Goal: Task Accomplishment & Management: Use online tool/utility

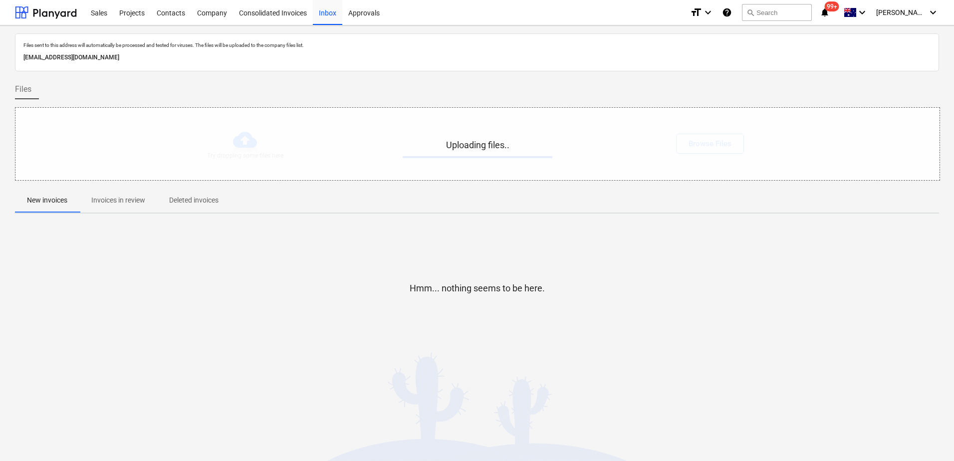
click at [122, 207] on span "Invoices in review" at bounding box center [118, 200] width 78 height 16
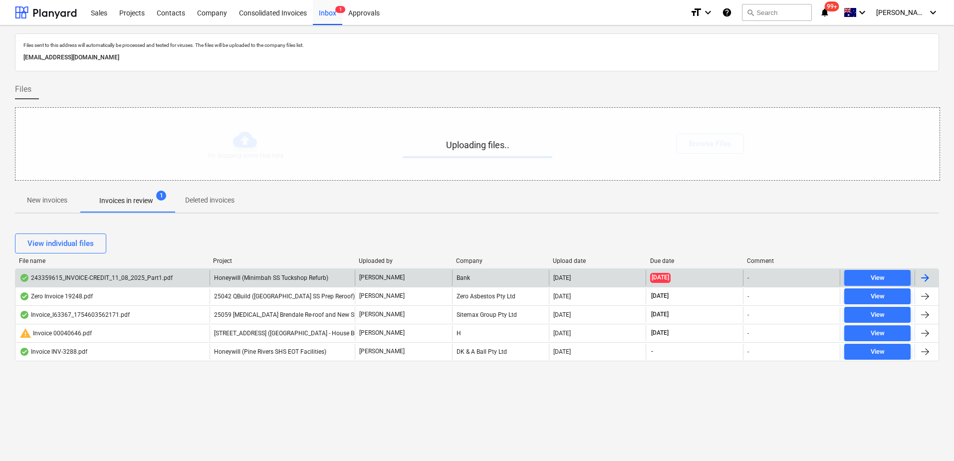
click at [271, 279] on span "Honeywill (Minimbah SS Tuckshop Refurb)" at bounding box center [271, 278] width 114 height 7
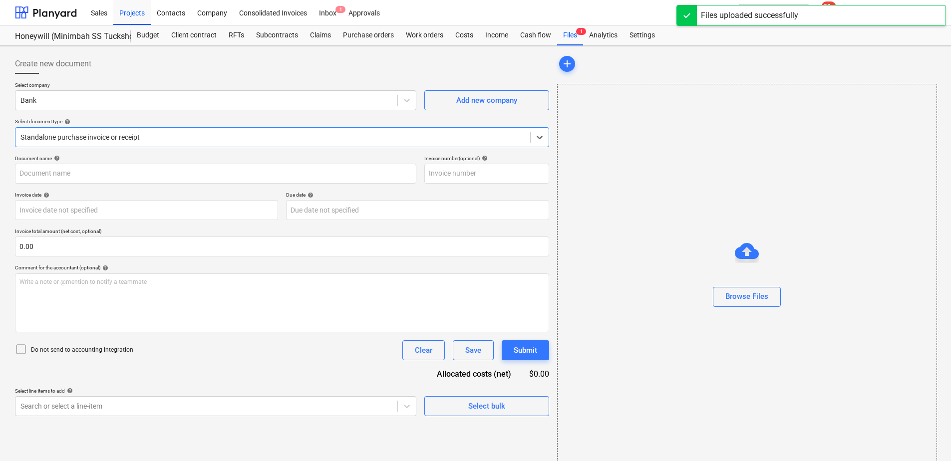
type input "243359615"
type input "[DATE]"
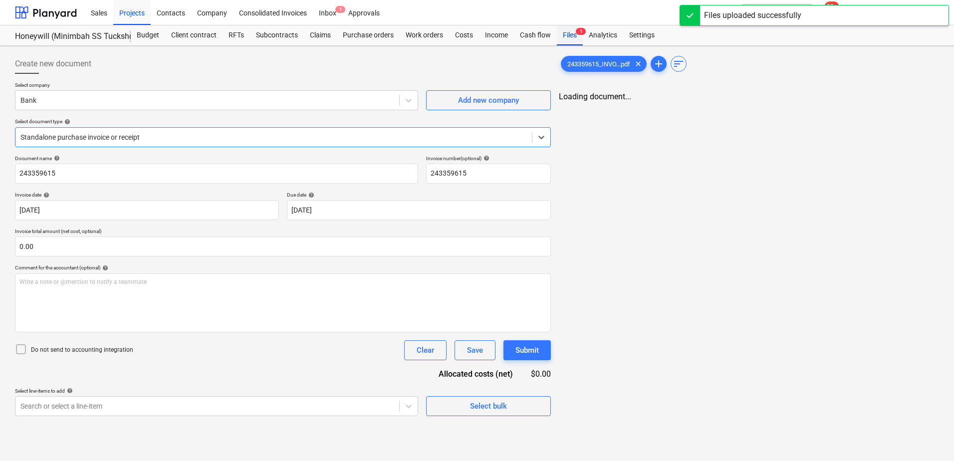
click at [571, 36] on div "Files 1" at bounding box center [570, 35] width 26 height 20
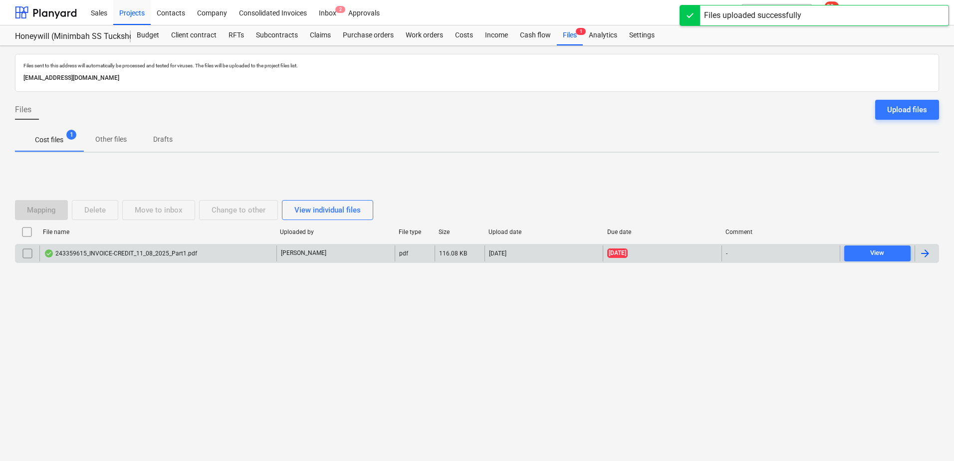
click at [27, 255] on input "checkbox" at bounding box center [27, 254] width 16 height 16
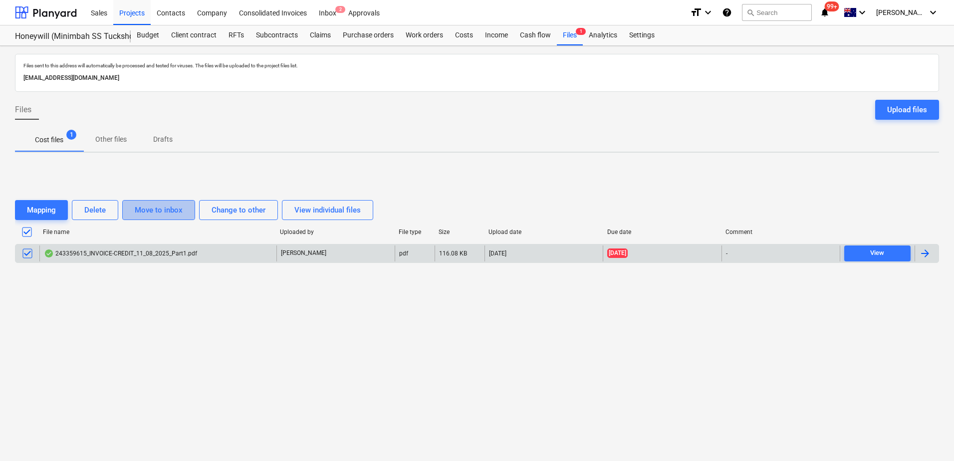
click at [155, 210] on div "Move to inbox" at bounding box center [159, 210] width 48 height 13
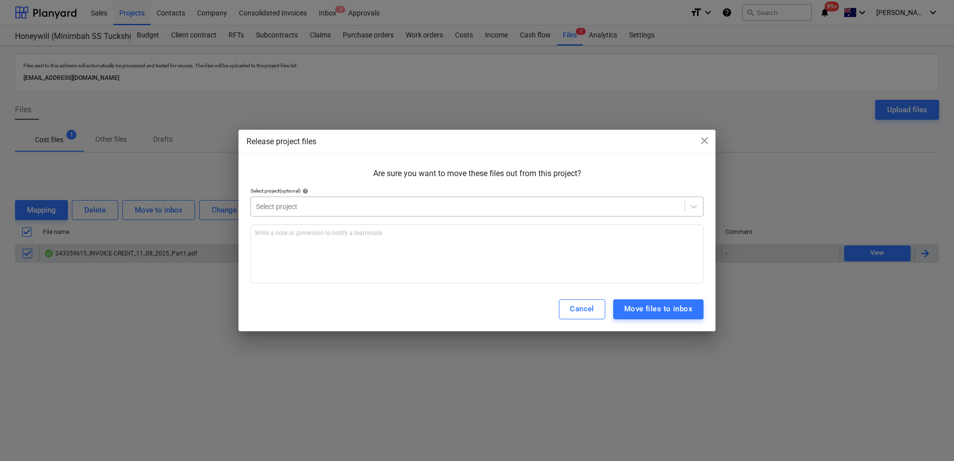
click at [286, 210] on div at bounding box center [468, 207] width 424 height 10
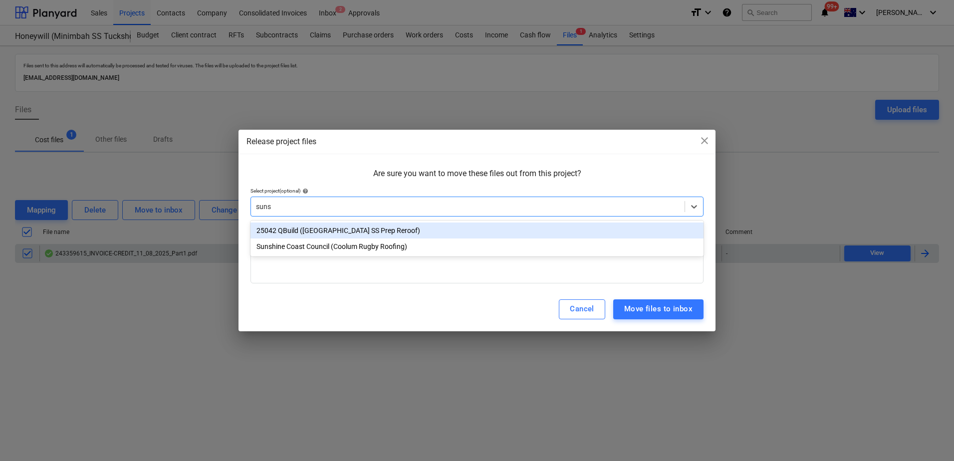
type input "sunsh"
click at [301, 230] on div "25042 QBuild ([GEOGRAPHIC_DATA] SS Prep Reroof)" at bounding box center [477, 231] width 453 height 16
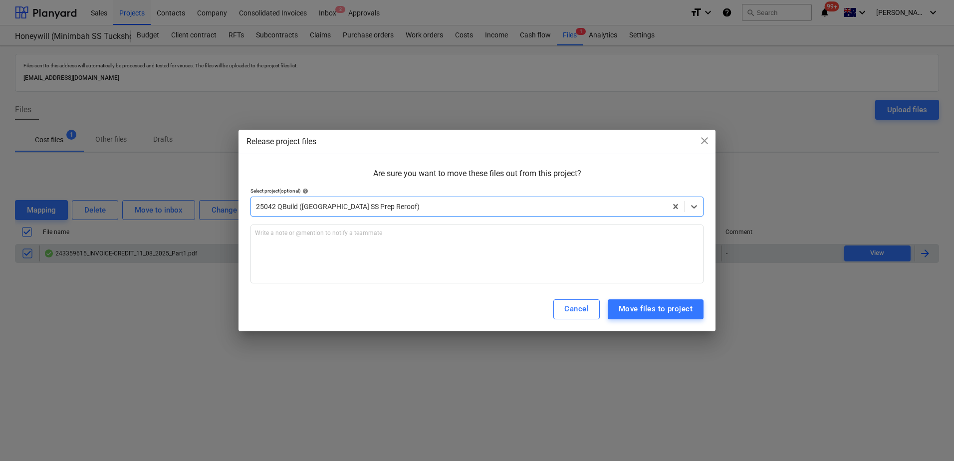
click at [332, 169] on p "Are sure you want to move these files out from this project?" at bounding box center [477, 173] width 453 height 11
click at [651, 307] on div "Move files to project" at bounding box center [656, 308] width 74 height 13
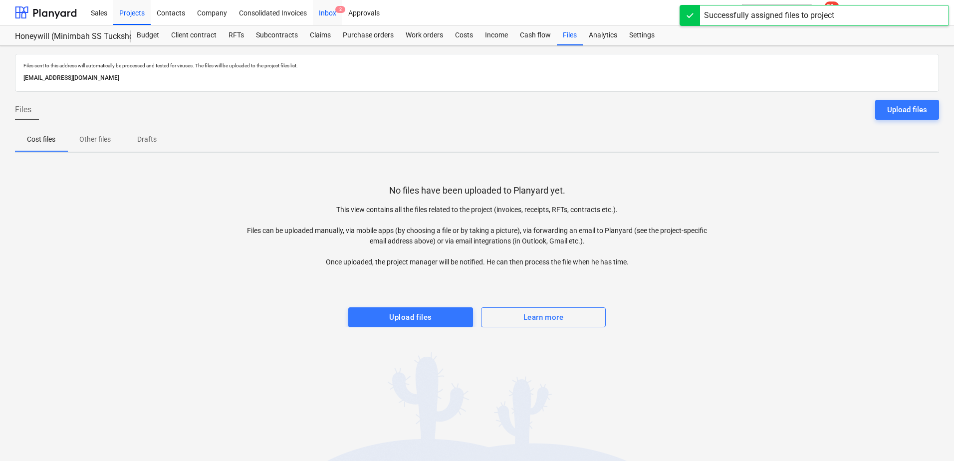
click at [330, 14] on div "Inbox 2" at bounding box center [327, 12] width 29 height 25
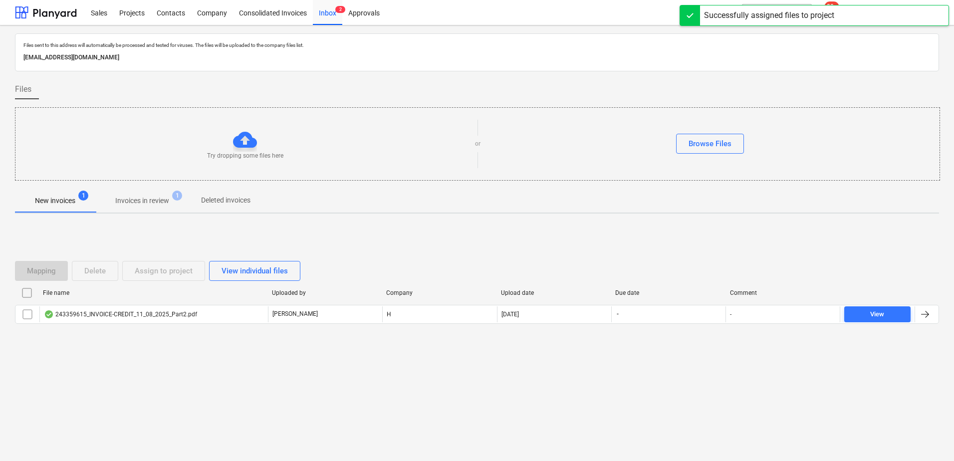
click at [140, 214] on div "Files sent to this address will automatically be processed and tested for virus…" at bounding box center [477, 202] width 924 height 338
click at [143, 205] on p "Invoices in review" at bounding box center [142, 201] width 54 height 10
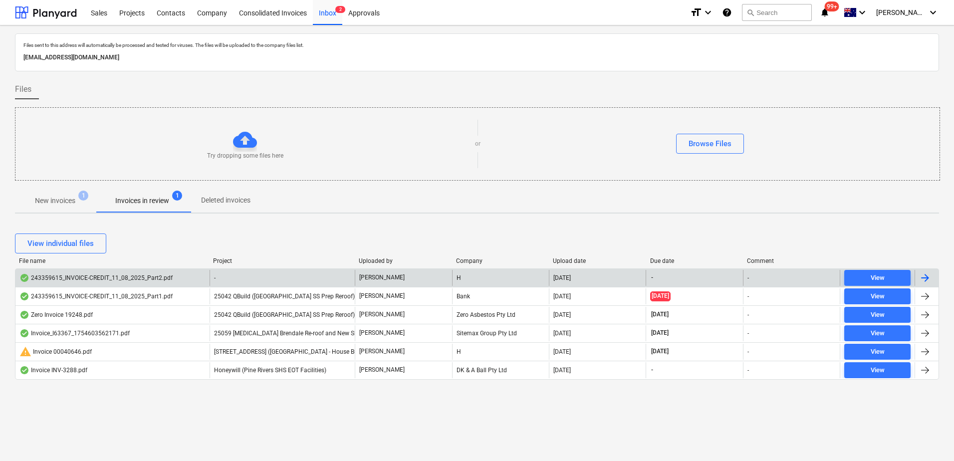
click at [285, 278] on div "-" at bounding box center [283, 278] width 146 height 16
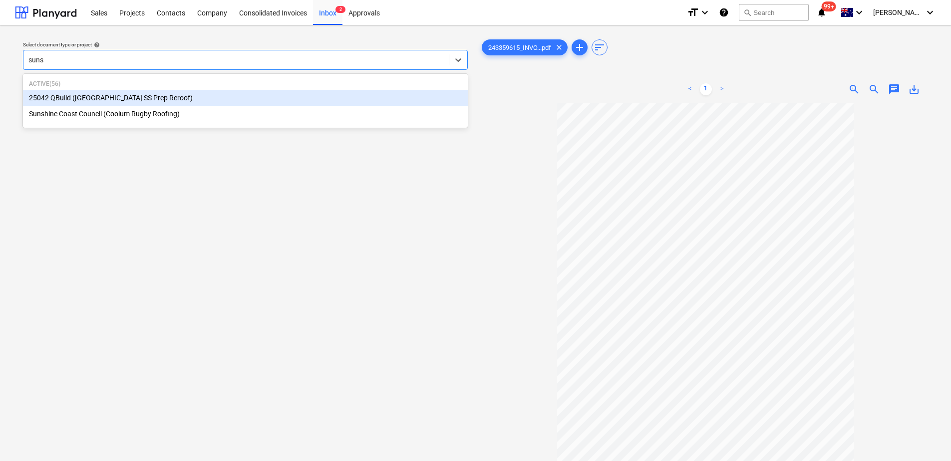
type input "sunsh"
click at [158, 101] on div "25042 QBuild ([GEOGRAPHIC_DATA] SS Prep Reroof)" at bounding box center [245, 98] width 445 height 16
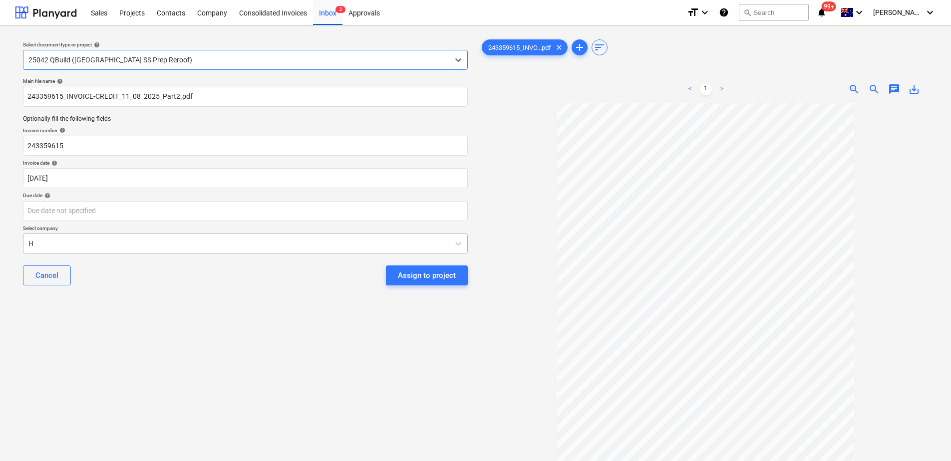
click at [80, 242] on div at bounding box center [235, 244] width 415 height 10
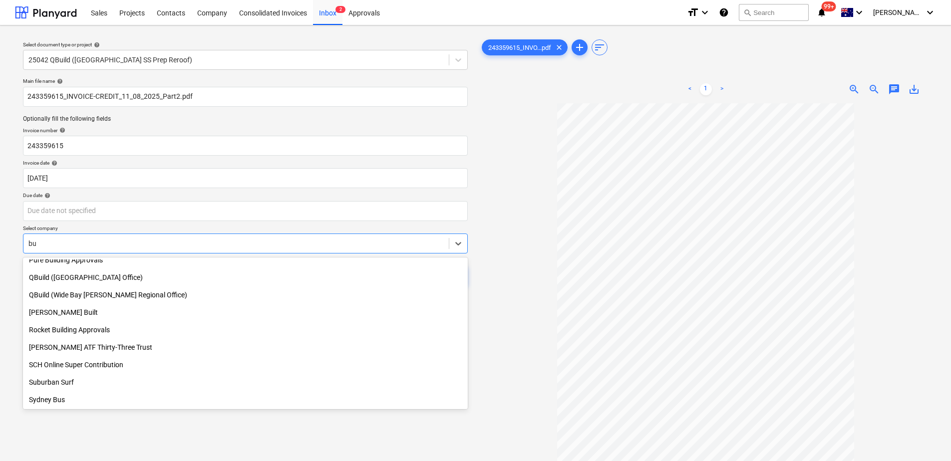
scroll to position [549, 0]
type input "[PERSON_NAME]"
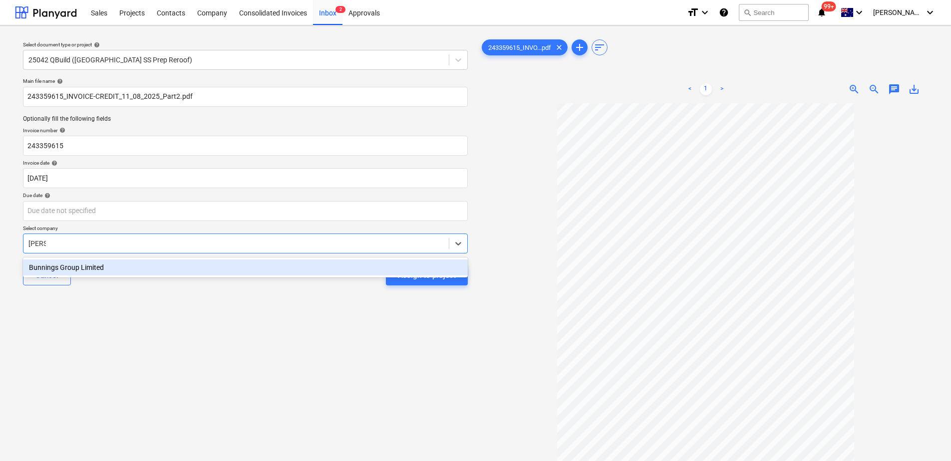
click at [94, 273] on div "Bunnings Group Limited" at bounding box center [245, 268] width 445 height 16
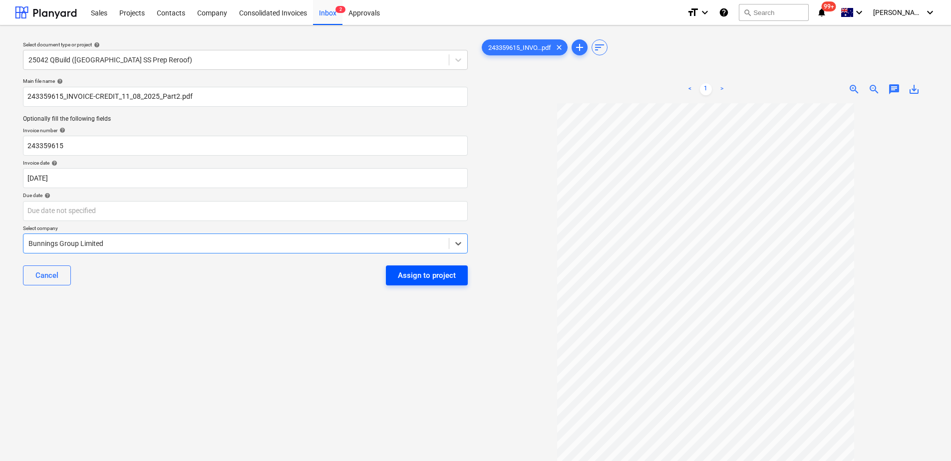
click at [408, 282] on div "Assign to project" at bounding box center [427, 275] width 58 height 13
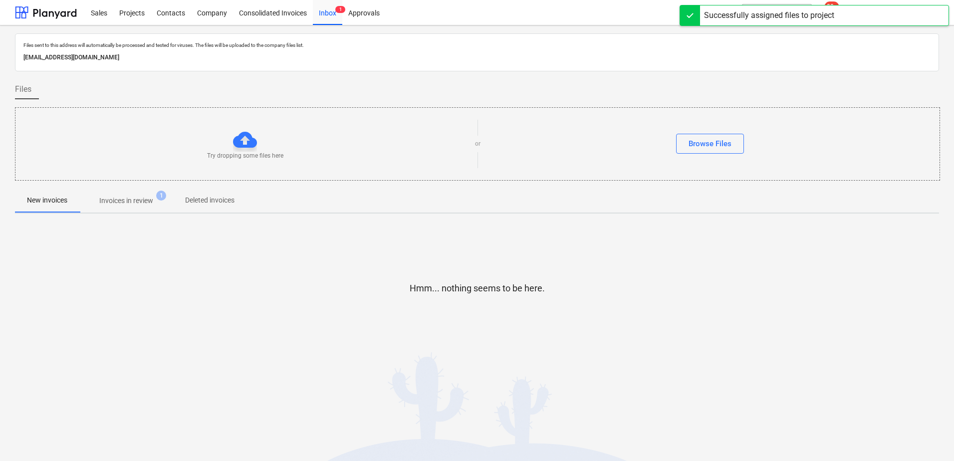
click at [127, 209] on span "Invoices in review 1" at bounding box center [126, 201] width 94 height 18
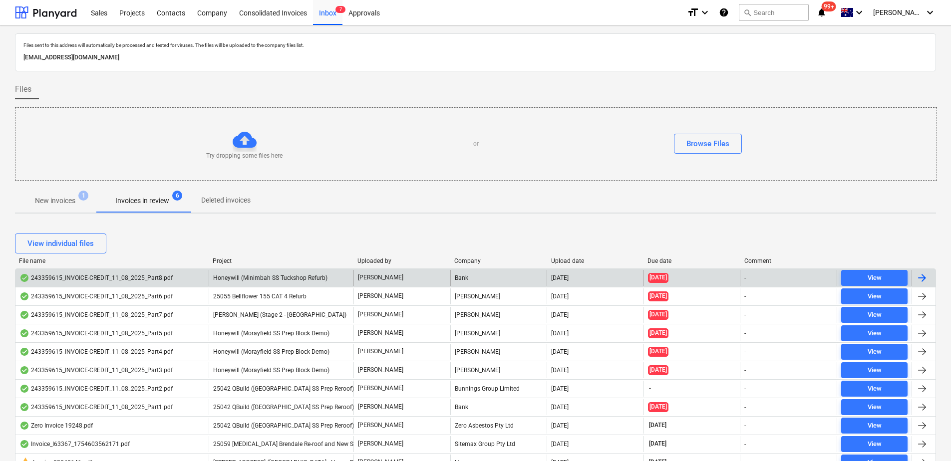
click at [333, 281] on div "Honeywill (Minimbah SS Tuckshop Refurb)" at bounding box center [281, 278] width 145 height 16
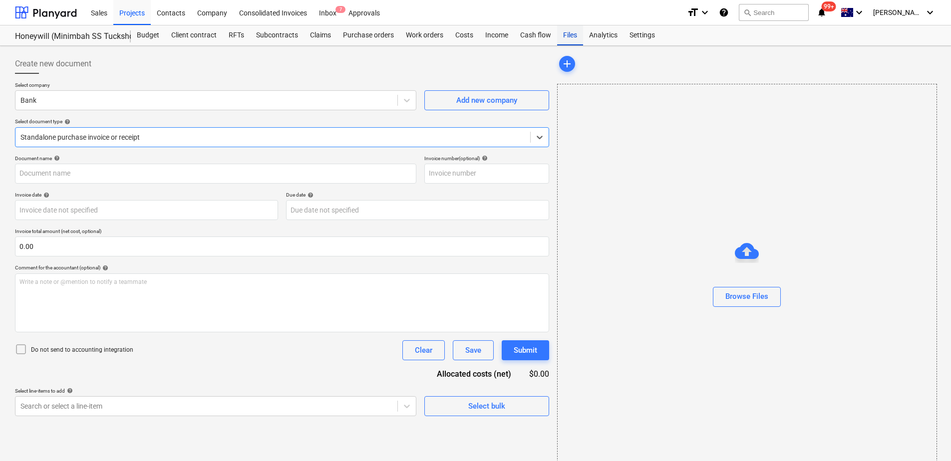
drag, startPoint x: 572, startPoint y: 38, endPoint x: 566, endPoint y: 43, distance: 7.5
click at [572, 38] on div "Files" at bounding box center [570, 35] width 26 height 20
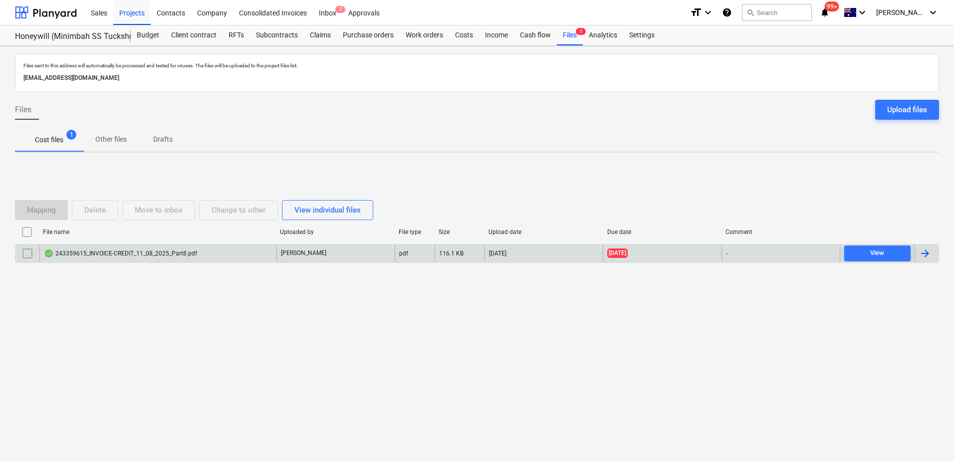
click at [27, 257] on input "checkbox" at bounding box center [27, 254] width 16 height 16
click at [181, 207] on div "Move to inbox" at bounding box center [159, 210] width 48 height 13
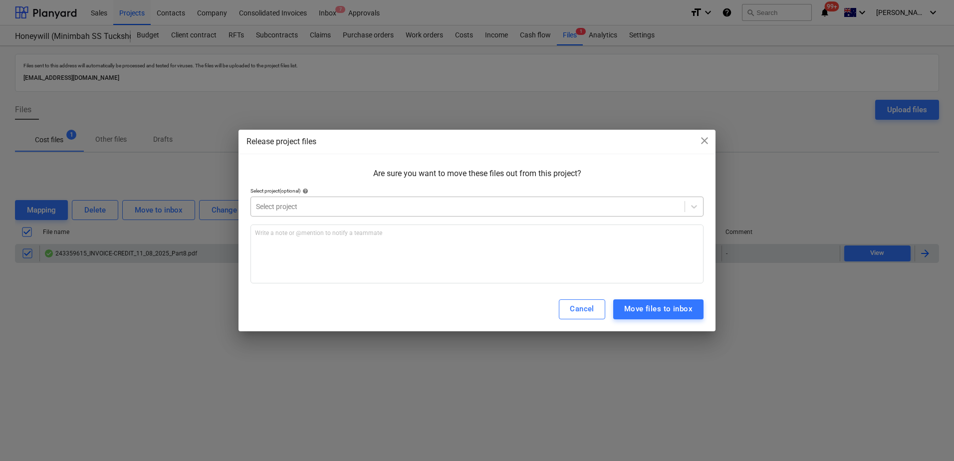
click at [386, 210] on div at bounding box center [468, 207] width 424 height 10
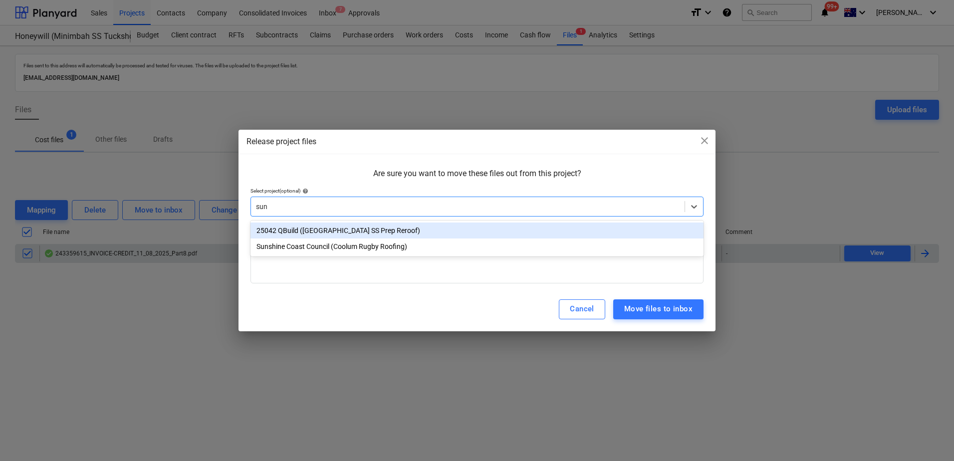
type input "suns"
click at [392, 226] on div "25042 QBuild ([GEOGRAPHIC_DATA] SS Prep Reroof)" at bounding box center [477, 231] width 453 height 16
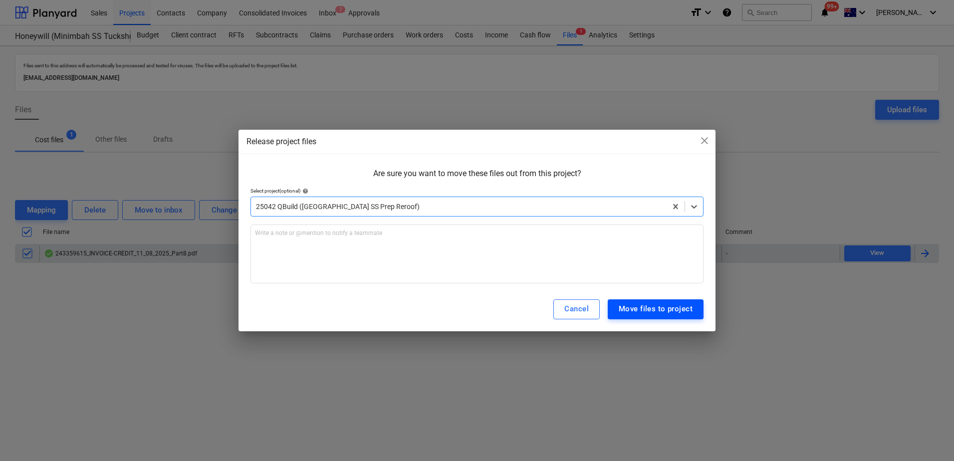
click at [639, 304] on div "Move files to project" at bounding box center [656, 308] width 74 height 13
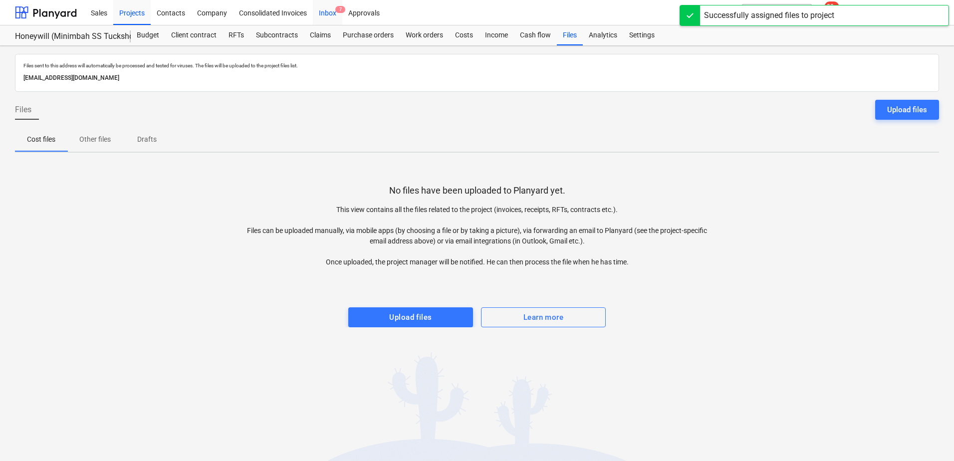
click at [333, 16] on div "Inbox 7" at bounding box center [327, 12] width 29 height 25
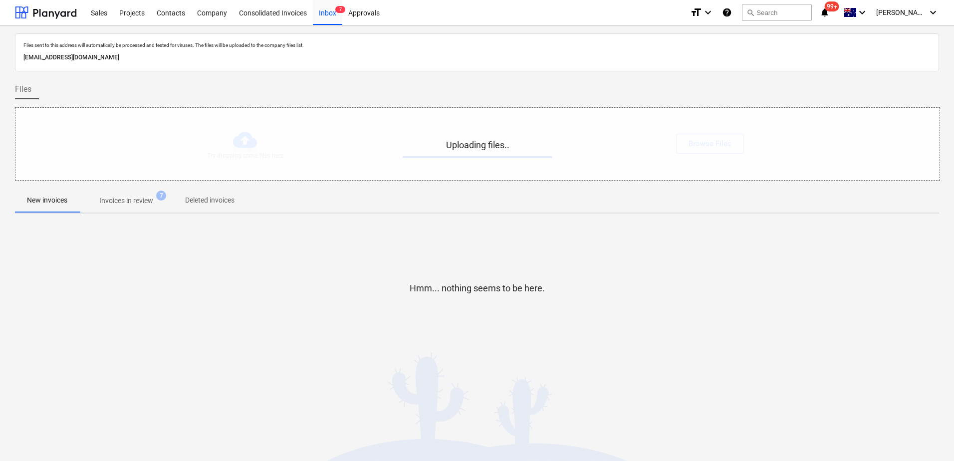
click at [133, 203] on p "Invoices in review" at bounding box center [126, 201] width 54 height 10
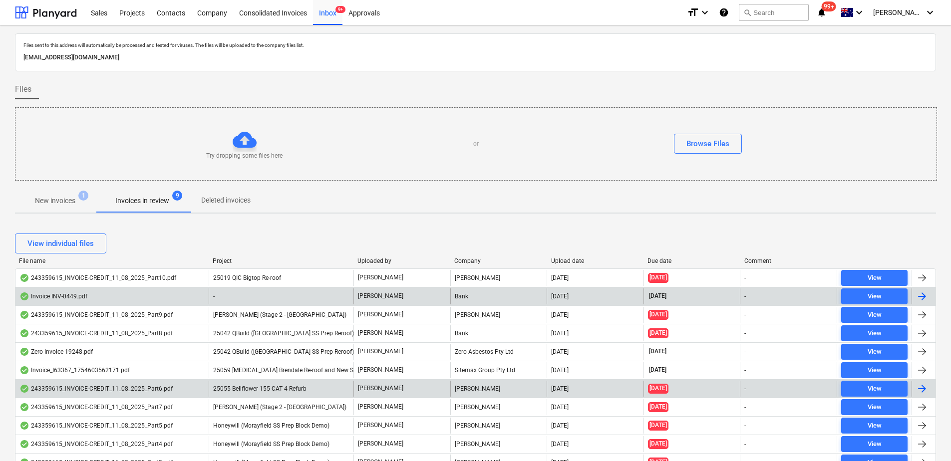
click at [312, 299] on div "-" at bounding box center [281, 297] width 145 height 16
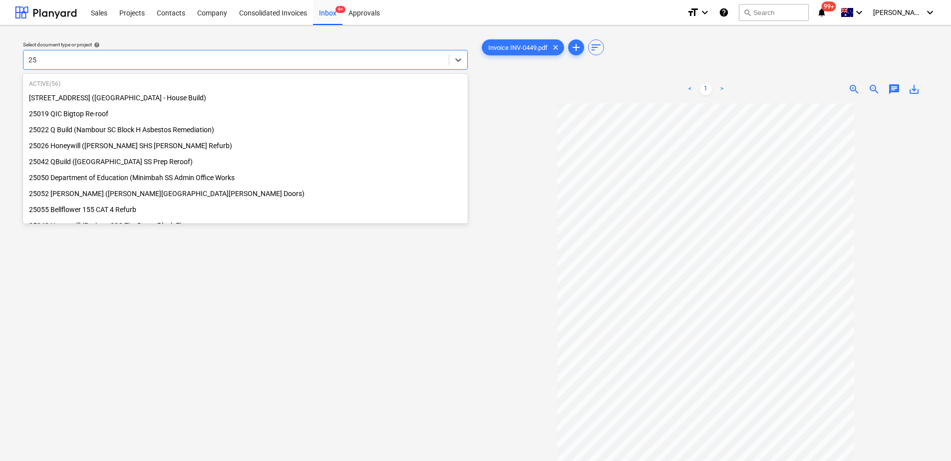
type input "2"
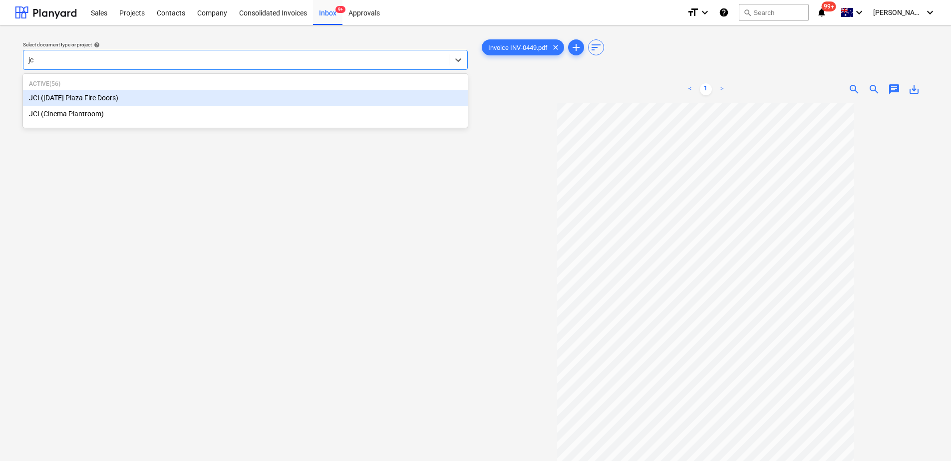
type input "jci"
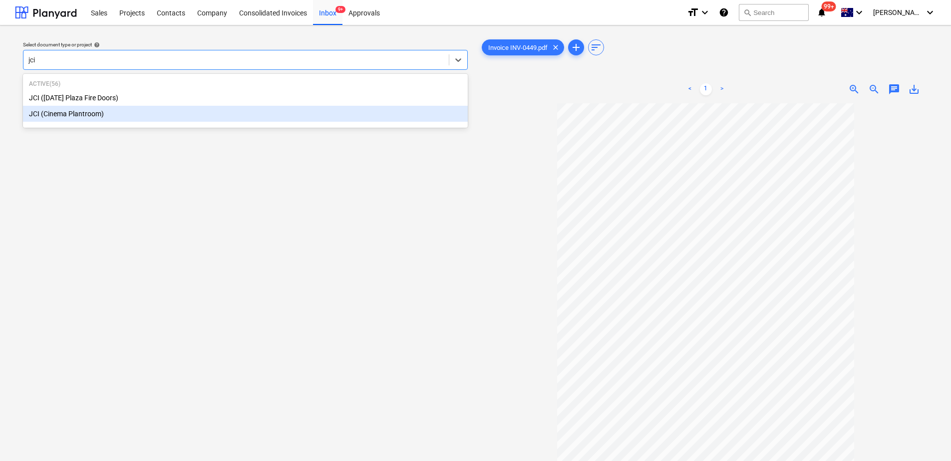
click at [102, 117] on div "JCI (Cinema Plantroom)" at bounding box center [245, 114] width 445 height 16
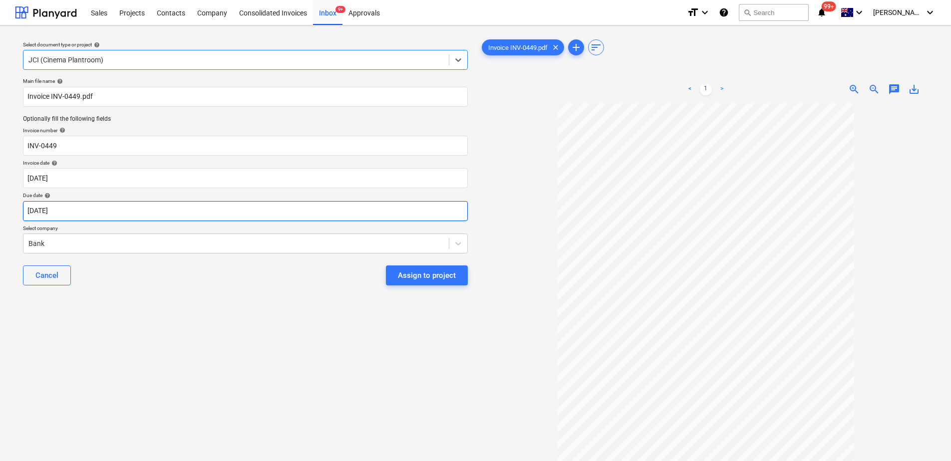
click at [80, 210] on body "This website stores cookies on your computer. These cookies are used to collect…" at bounding box center [475, 230] width 951 height 461
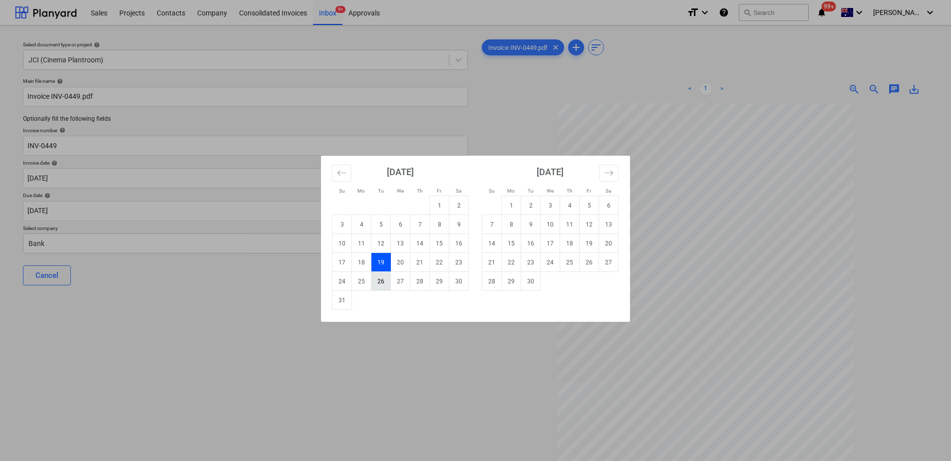
click at [379, 280] on td "26" at bounding box center [380, 281] width 19 height 19
type input "[DATE]"
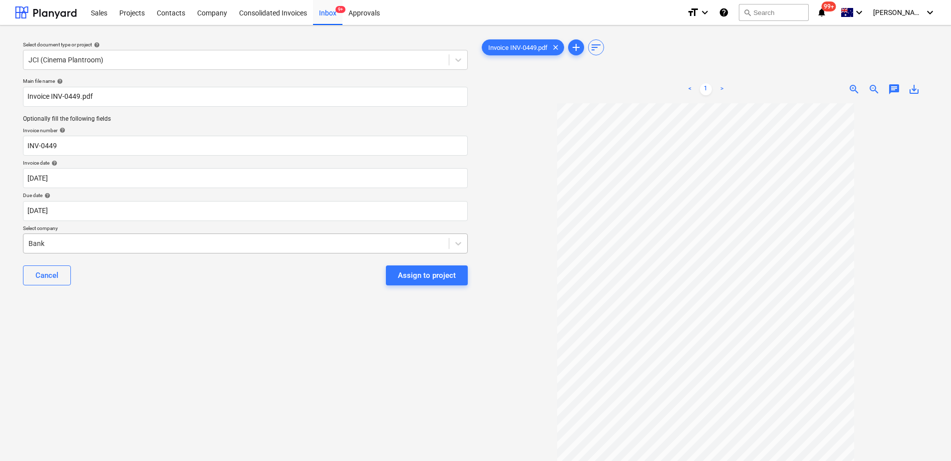
click at [252, 247] on div at bounding box center [235, 244] width 415 height 10
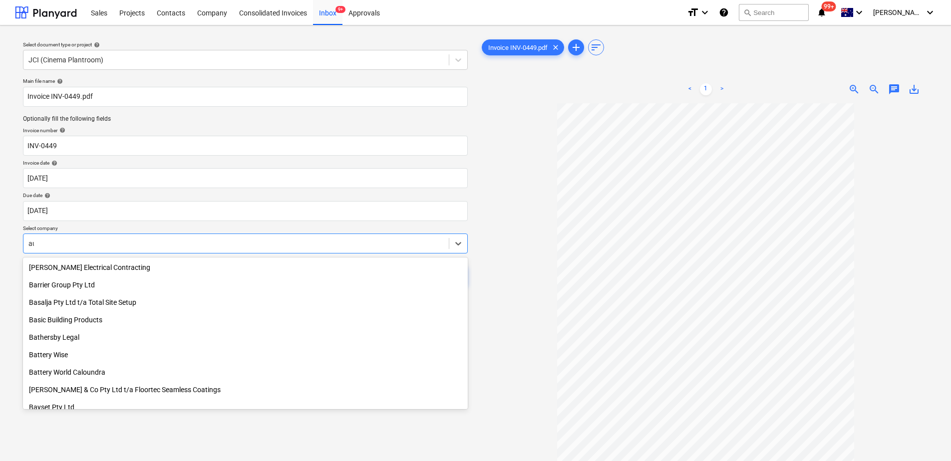
scroll to position [1161, 0]
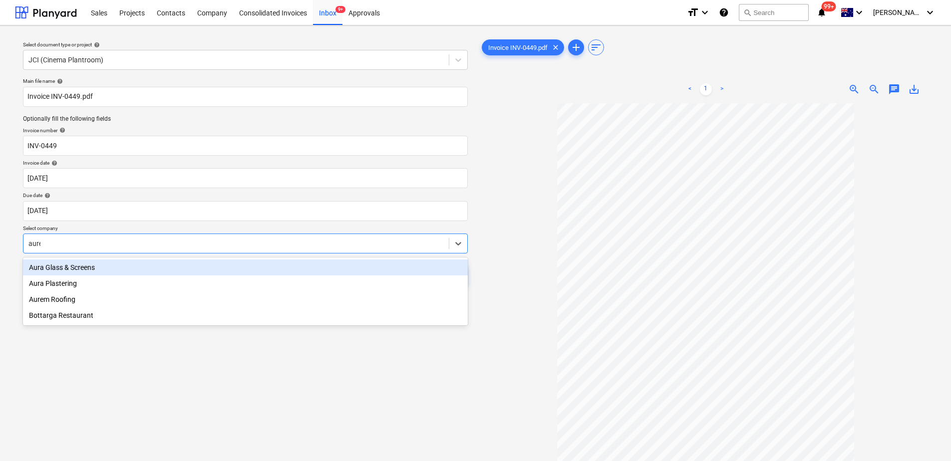
type input "aurem"
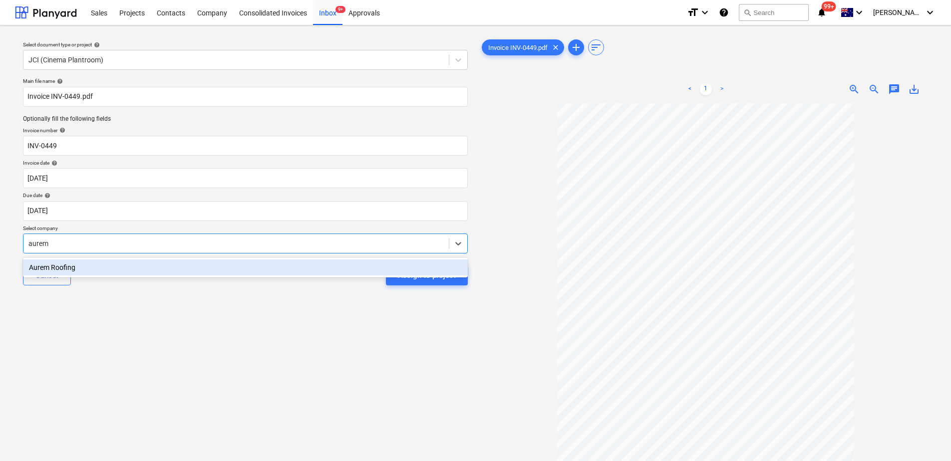
click at [253, 266] on div "Aurem Roofing" at bounding box center [245, 268] width 445 height 16
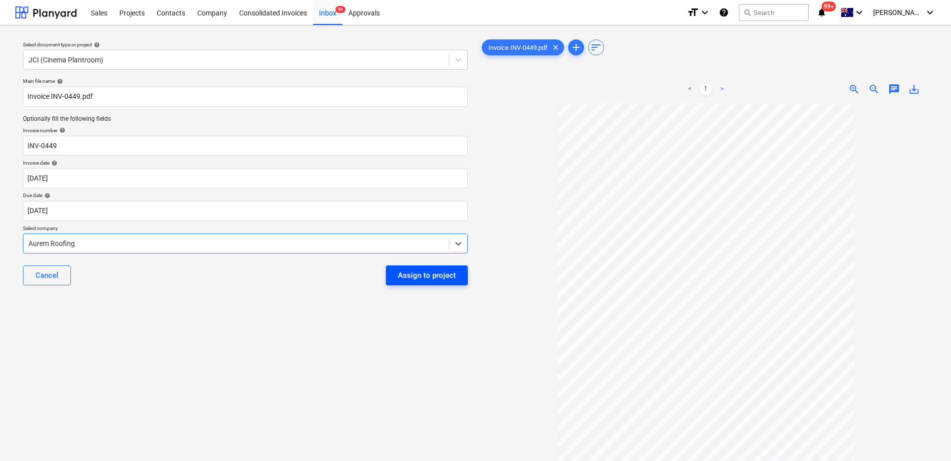
click at [432, 276] on div "Assign to project" at bounding box center [427, 275] width 58 height 13
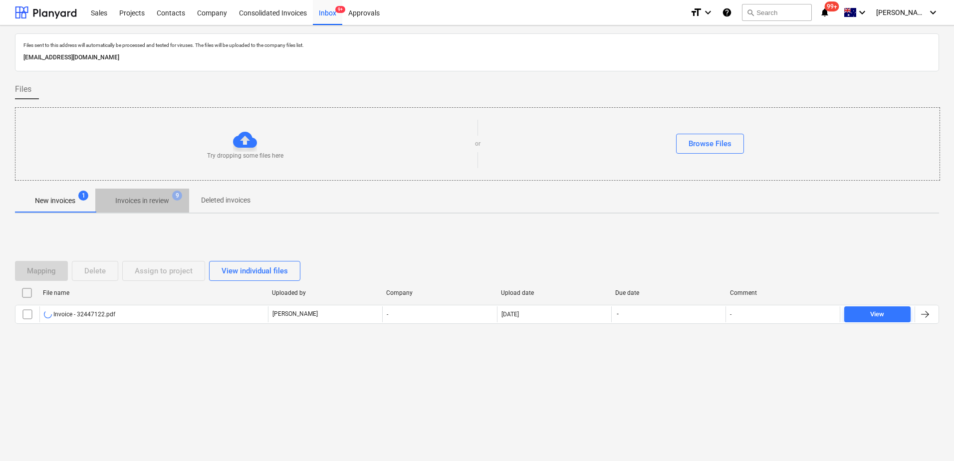
click at [165, 203] on p "Invoices in review" at bounding box center [142, 201] width 54 height 10
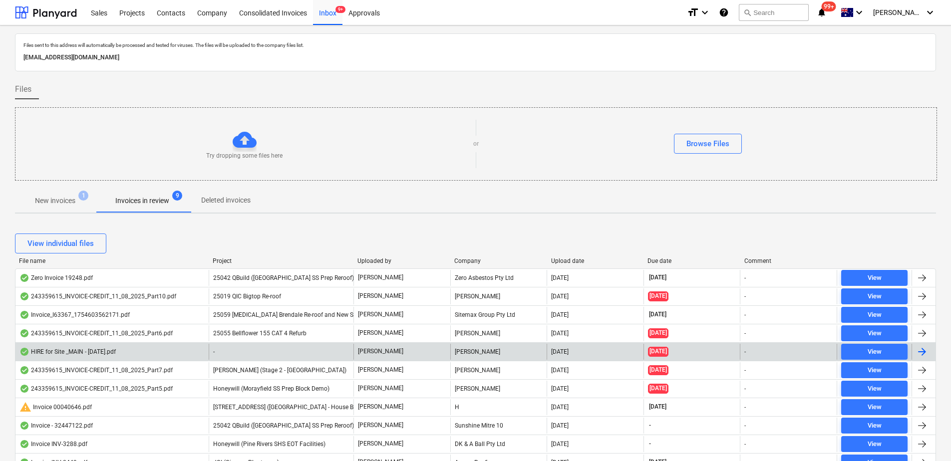
click at [304, 355] on div "-" at bounding box center [281, 352] width 145 height 16
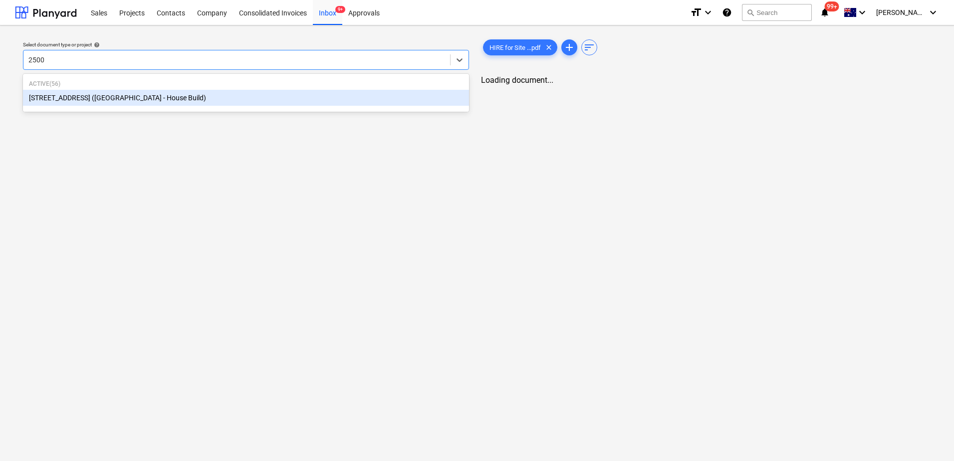
type input "25001"
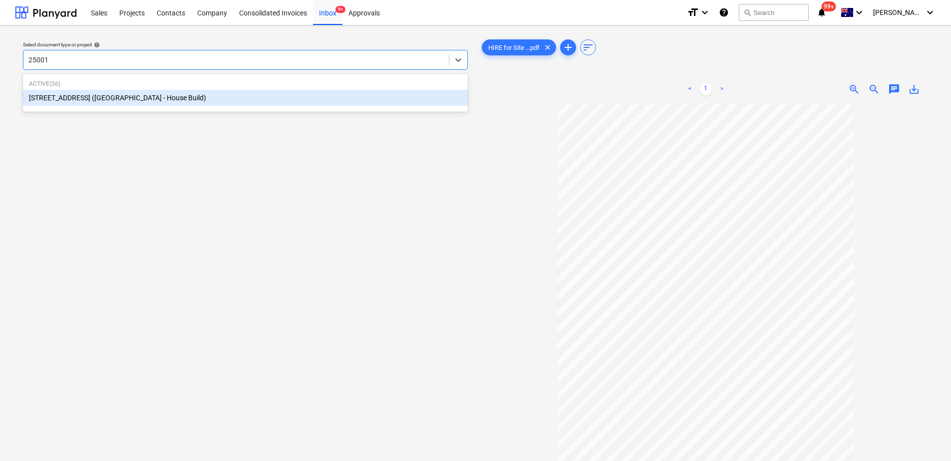
click at [122, 92] on div "[STREET_ADDRESS] ([GEOGRAPHIC_DATA] - House Build)" at bounding box center [245, 98] width 445 height 16
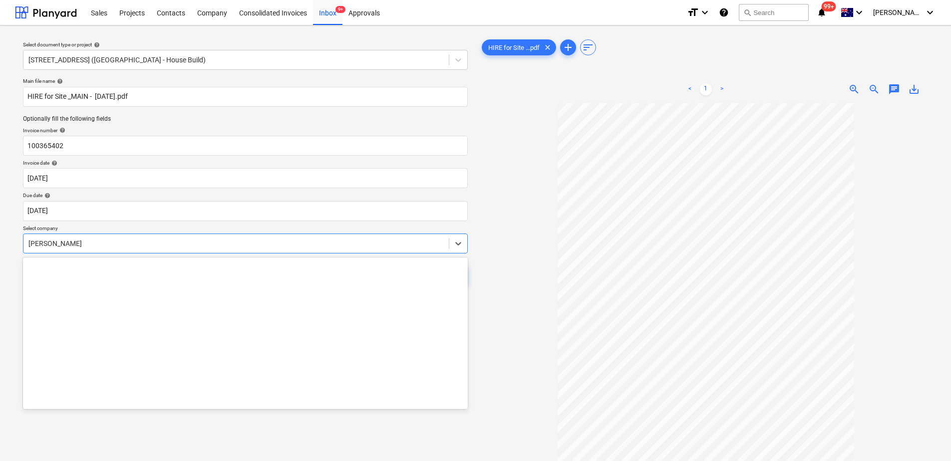
click at [85, 244] on div at bounding box center [235, 244] width 415 height 10
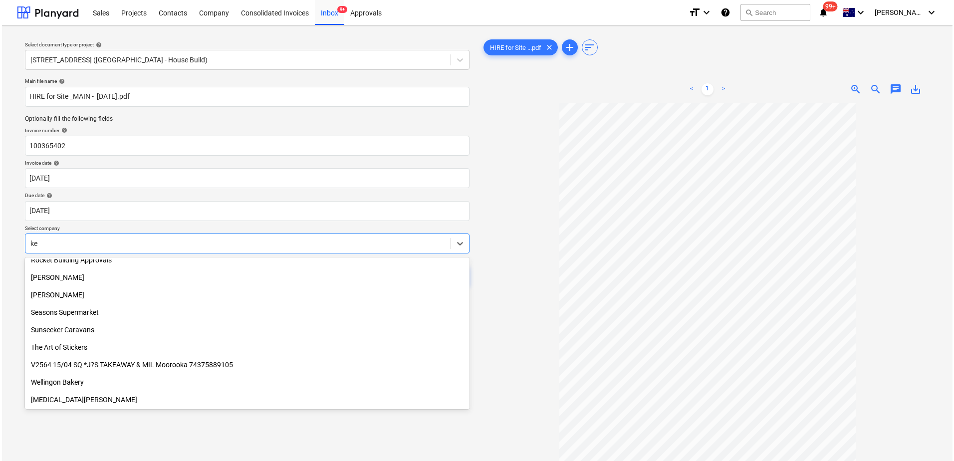
scroll to position [427, 0]
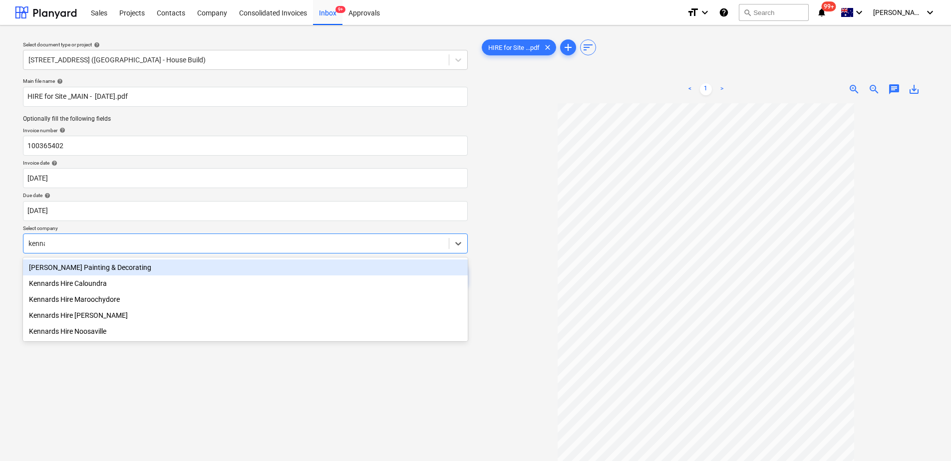
type input "kennar"
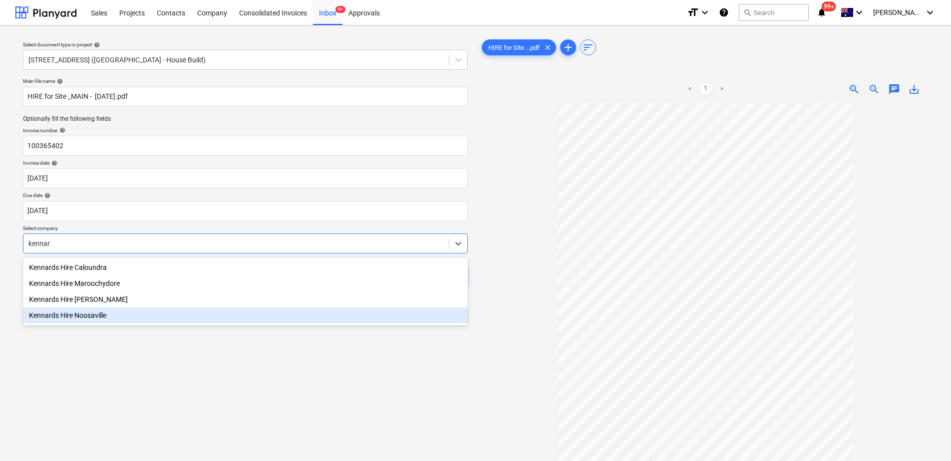
click at [104, 313] on div "Kennards Hire Noosaville" at bounding box center [245, 315] width 445 height 16
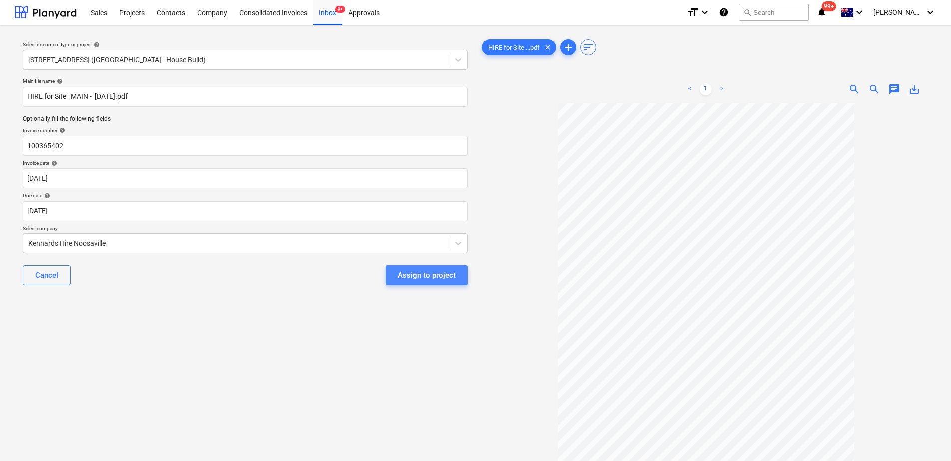
click at [437, 272] on div "Assign to project" at bounding box center [427, 275] width 58 height 13
